Goal: Information Seeking & Learning: Learn about a topic

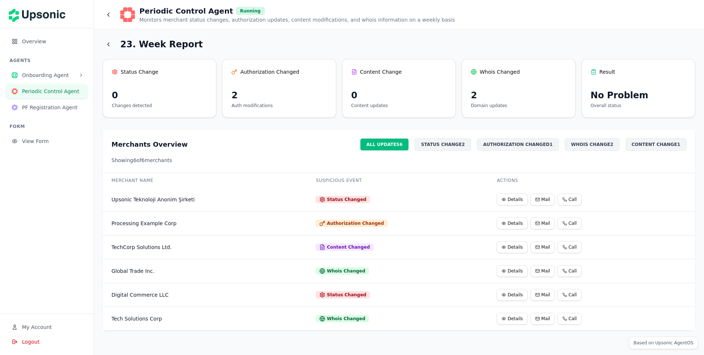
click at [46, 89] on span "Periodic Control Agent" at bounding box center [52, 91] width 60 height 7
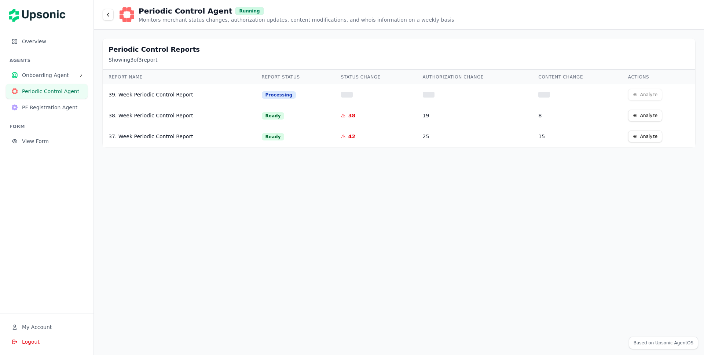
click at [642, 115] on button "Analyze" at bounding box center [645, 116] width 34 height 12
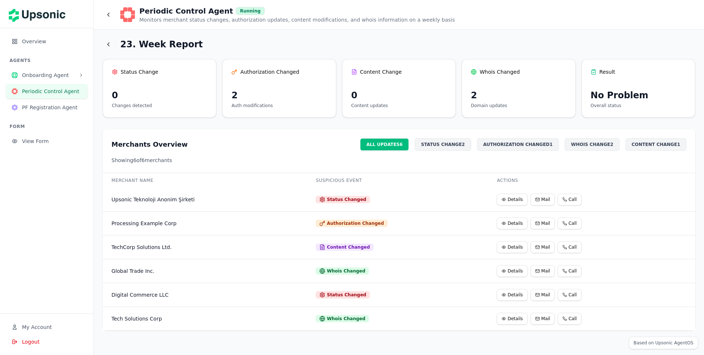
click at [510, 199] on button "Details" at bounding box center [512, 200] width 31 height 12
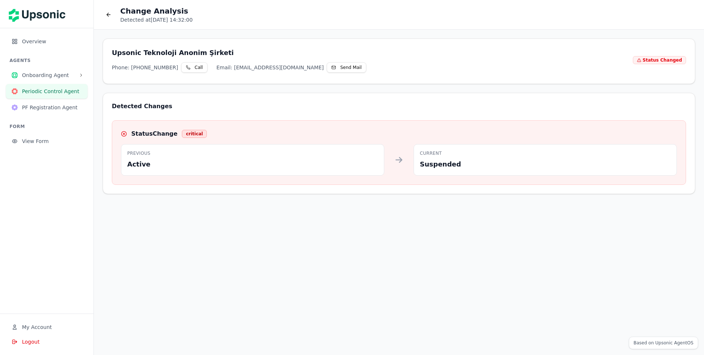
click at [503, 199] on div "Upsonic Teknoloji Anonim Şirketi Phone: [PHONE_NUMBER] Call Email: [EMAIL_ADDRE…" at bounding box center [399, 192] width 610 height 325
click at [107, 13] on icon at bounding box center [109, 15] width 6 height 6
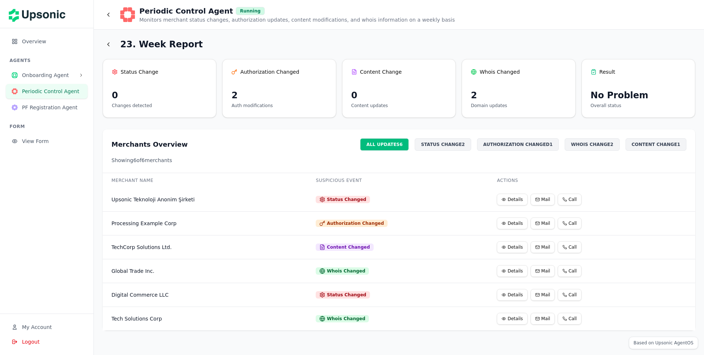
click at [511, 223] on button "Details" at bounding box center [512, 223] width 31 height 12
